Goal: Navigation & Orientation: Find specific page/section

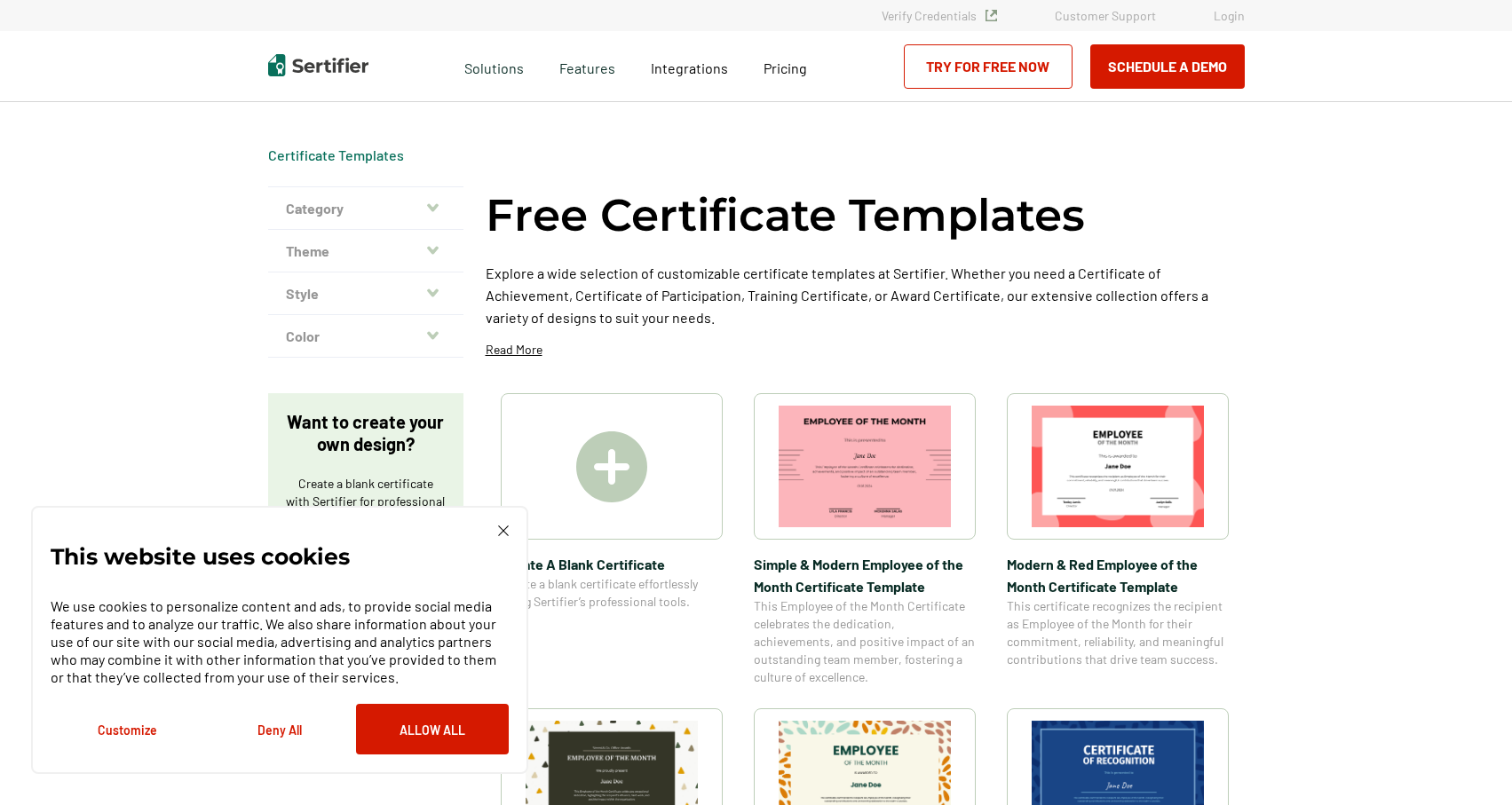
click at [504, 523] on div "This website uses cookies We use cookies to personalize content and ads, to pro…" at bounding box center [280, 640] width 497 height 268
click at [506, 521] on div "This website uses cookies We use cookies to personalize content and ads, to pro…" at bounding box center [280, 640] width 497 height 268
click at [503, 537] on div "This website uses cookies We use cookies to personalize content and ads, to pro…" at bounding box center [280, 640] width 458 height 229
click at [502, 530] on img at bounding box center [503, 530] width 10 height 10
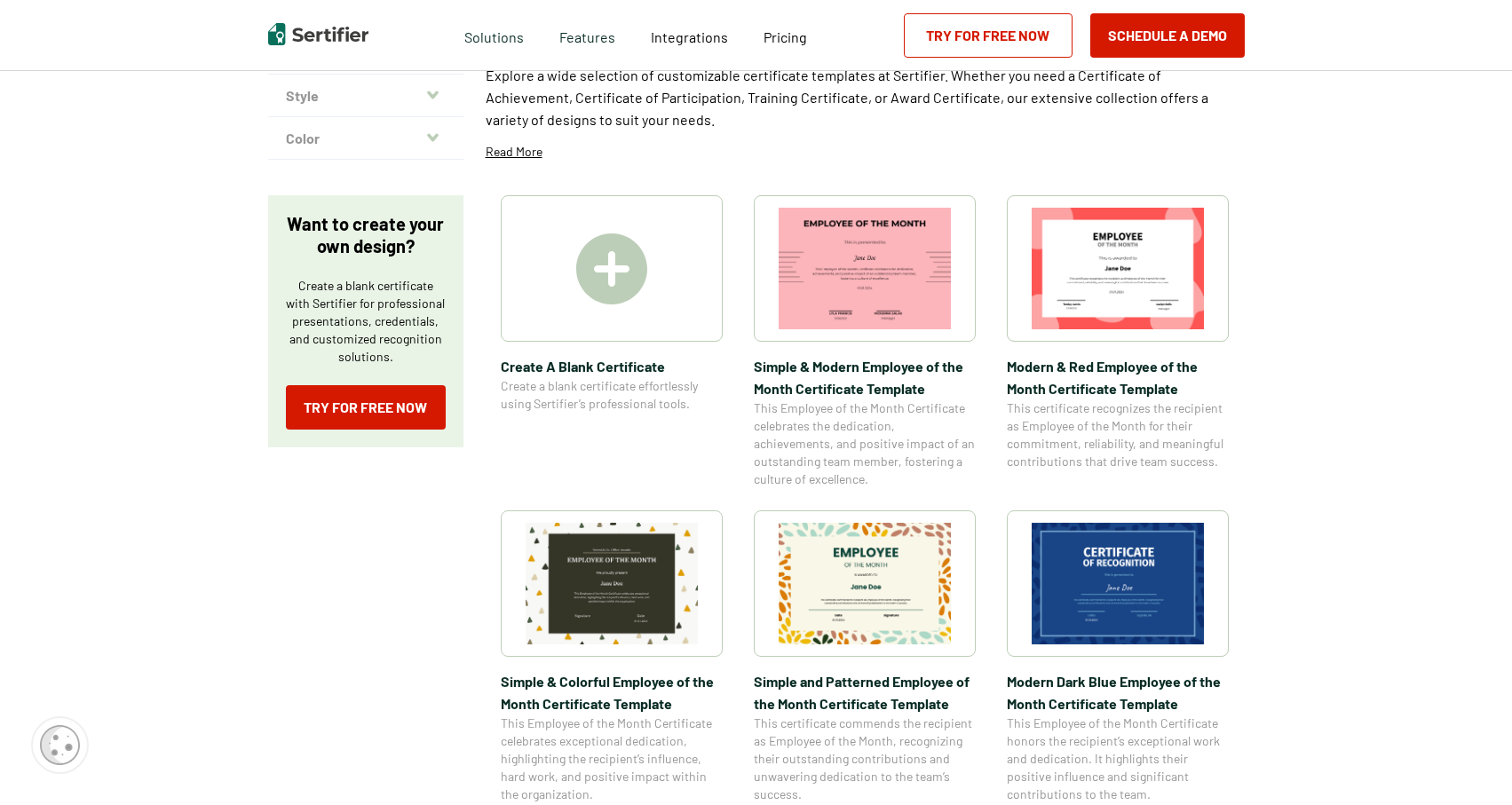
scroll to position [198, 0]
click at [614, 283] on img at bounding box center [611, 268] width 71 height 71
